Goal: Use online tool/utility: Utilize a website feature to perform a specific function

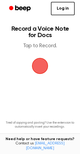
click at [40, 65] on span "button" at bounding box center [40, 66] width 16 height 16
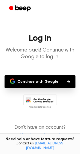
click at [67, 81] on icon "button" at bounding box center [68, 81] width 3 height 3
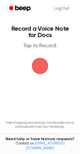
click at [39, 65] on span "button" at bounding box center [40, 66] width 18 height 18
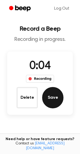
click at [51, 98] on button "Save" at bounding box center [52, 97] width 21 height 21
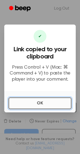
click at [44, 103] on button "OK" at bounding box center [40, 103] width 63 height 12
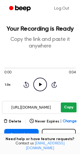
click at [68, 106] on button "Copy" at bounding box center [69, 107] width 16 height 10
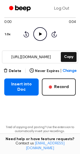
scroll to position [51, 0]
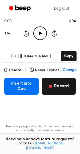
click at [63, 88] on button "Record" at bounding box center [59, 85] width 34 height 17
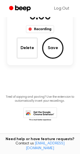
scroll to position [20, 0]
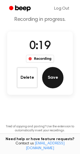
click at [56, 75] on button "Save" at bounding box center [52, 77] width 21 height 21
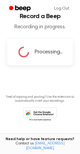
scroll to position [0, 0]
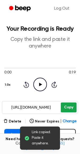
click at [69, 106] on button "Copy" at bounding box center [69, 107] width 16 height 10
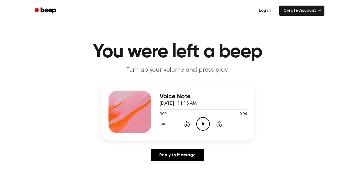
click at [205, 125] on icon "Play Audio" at bounding box center [203, 124] width 14 height 14
click at [203, 121] on icon "Play Audio" at bounding box center [203, 124] width 14 height 14
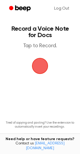
click at [39, 67] on span "button" at bounding box center [39, 65] width 15 height 15
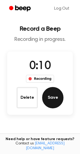
click at [53, 95] on button "Save" at bounding box center [52, 97] width 21 height 21
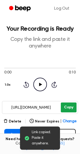
click at [68, 105] on button "Copy" at bounding box center [69, 107] width 16 height 10
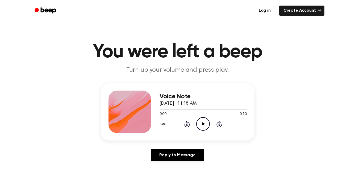
click at [202, 126] on icon "Play Audio" at bounding box center [203, 124] width 14 height 14
click at [205, 124] on icon "Pause Audio" at bounding box center [203, 124] width 14 height 14
